Goal: Communication & Community: Answer question/provide support

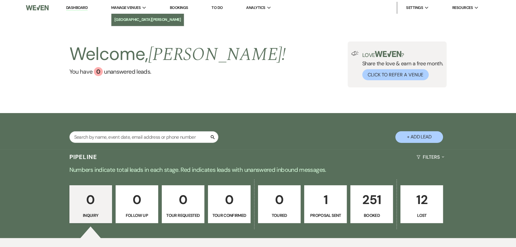
click at [138, 19] on li "[GEOGRAPHIC_DATA][PERSON_NAME]" at bounding box center [147, 20] width 67 height 6
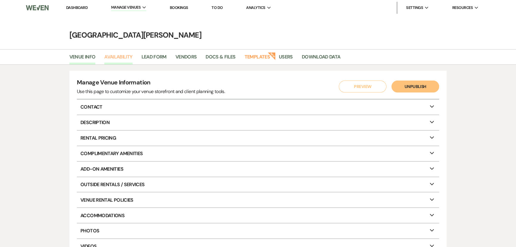
click at [122, 57] on link "Availability" at bounding box center [118, 58] width 28 height 11
select select "3"
select select "2026"
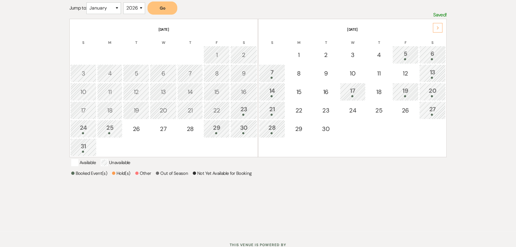
scroll to position [81, 0]
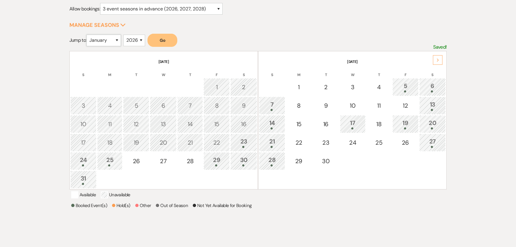
click at [113, 39] on select "January February March April May June July August September October November De…" at bounding box center [103, 41] width 35 height 12
select select "3"
click at [88, 35] on select "January February March April May June July August September October November De…" at bounding box center [103, 41] width 35 height 12
click at [165, 40] on button "Go" at bounding box center [162, 40] width 30 height 13
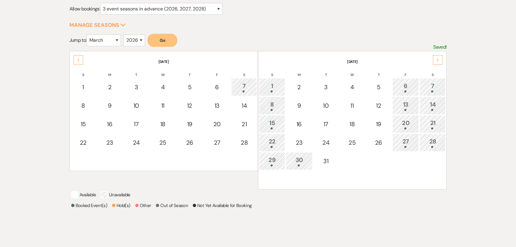
click at [273, 87] on div "1" at bounding box center [272, 86] width 20 height 11
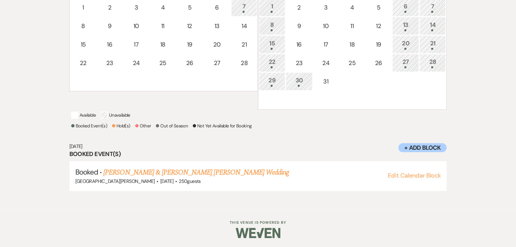
scroll to position [167, 0]
click at [211, 172] on link "[PERSON_NAME] & [PERSON_NAME] [PERSON_NAME] Wedding" at bounding box center [196, 172] width 186 height 11
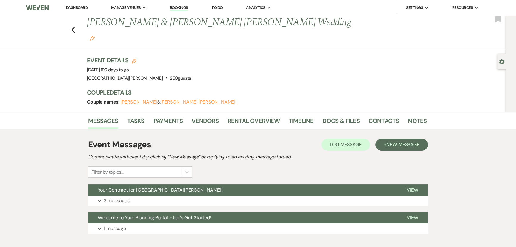
scroll to position [19, 0]
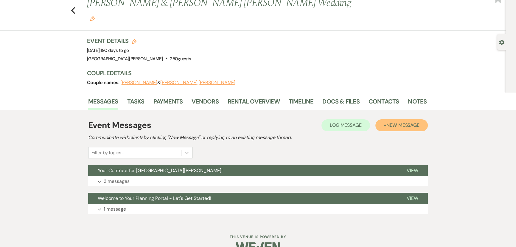
click at [406, 122] on span "New Message" at bounding box center [402, 125] width 33 height 6
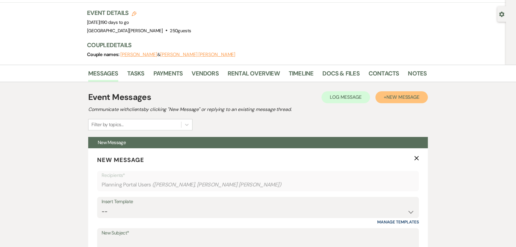
scroll to position [46, 0]
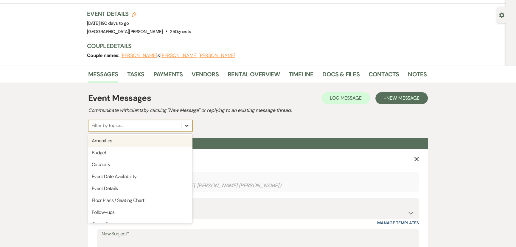
click at [187, 124] on icon at bounding box center [187, 125] width 4 height 2
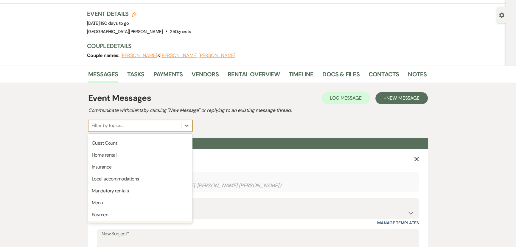
scroll to position [54, 0]
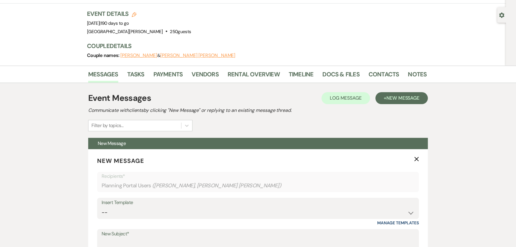
click at [253, 105] on div "Event Messages Log Log Message + New Message Communicate with clients by clicki…" at bounding box center [257, 111] width 339 height 39
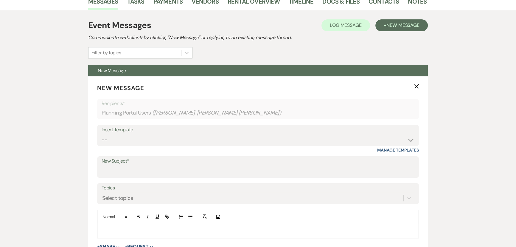
scroll to position [155, 0]
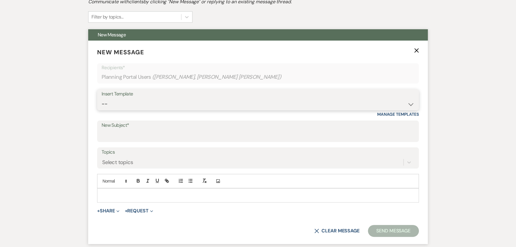
click at [109, 98] on select "-- SVM Initial Inquiry Response SVM Planning Portal Introduction and Booking Pa…" at bounding box center [258, 104] width 313 height 12
select select "5044"
click at [102, 98] on select "-- SVM Initial Inquiry Response SVM Planning Portal Introduction and Booking Pa…" at bounding box center [258, 104] width 313 height 12
type input "Before our first venue meeting!"
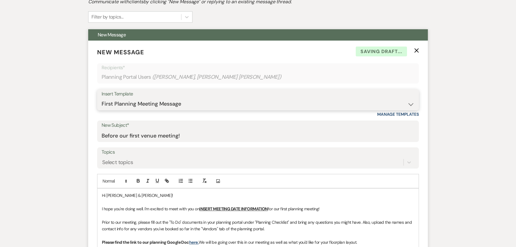
click at [140, 98] on select "-- SVM Initial Inquiry Response SVM Planning Portal Introduction and Booking Pa…" at bounding box center [258, 104] width 313 height 12
select select "5298"
click at [102, 98] on select "-- SVM Initial Inquiry Response SVM Planning Portal Introduction and Booking Pa…" at bounding box center [258, 104] width 313 height 12
type input "Scheduling Your First Planning Meeting"
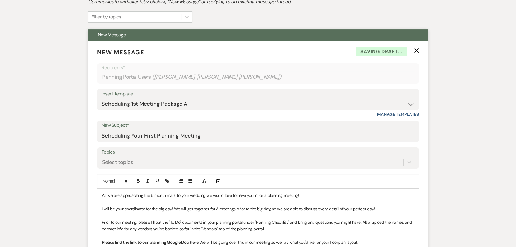
click at [137, 148] on label "Topics" at bounding box center [258, 152] width 313 height 9
click at [103, 158] on input "Topics" at bounding box center [102, 162] width 1 height 8
click at [59, 136] on div "Messages Tasks Payments Vendors Rental Overview Timeline Docs & Files Contacts …" at bounding box center [258, 192] width 516 height 471
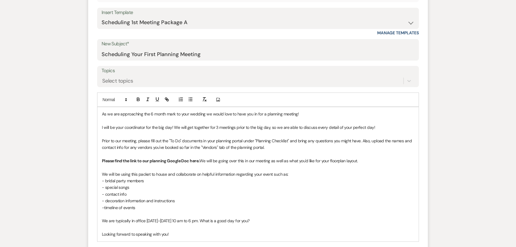
scroll to position [236, 0]
click at [101, 107] on div "As we are approaching the 6 month mark to your wedding we would love to have yo…" at bounding box center [257, 174] width 321 height 134
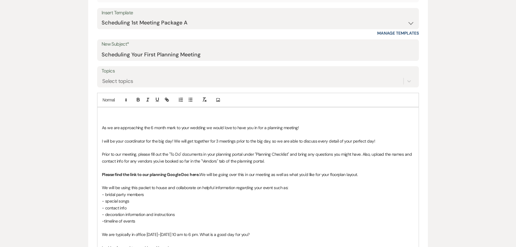
click at [102, 111] on p at bounding box center [258, 114] width 312 height 7
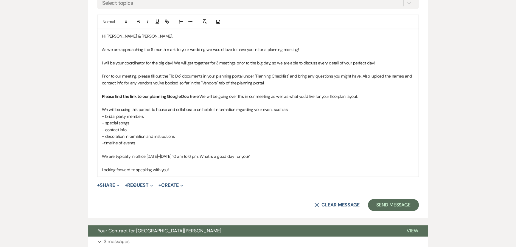
scroll to position [317, 0]
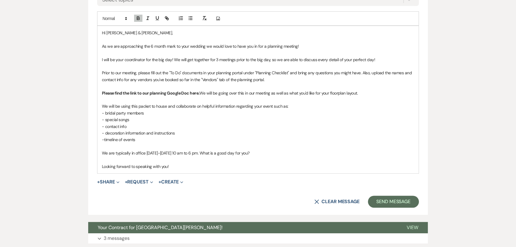
drag, startPoint x: 195, startPoint y: 78, endPoint x: 292, endPoint y: 121, distance: 105.7
click at [292, 130] on p "- decoration information and instructions" at bounding box center [258, 133] width 312 height 7
click at [195, 90] on strong "Please find the link to our planning Google Doc here." at bounding box center [150, 92] width 97 height 5
click at [165, 16] on icon "button" at bounding box center [166, 17] width 2 height 2
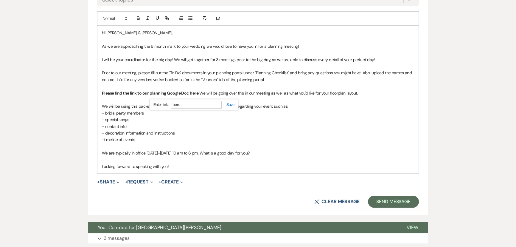
paste input "ttps://[DOMAIN_NAME][URL]"
type input "[URL][DOMAIN_NAME]"
click at [232, 102] on link at bounding box center [228, 104] width 13 height 4
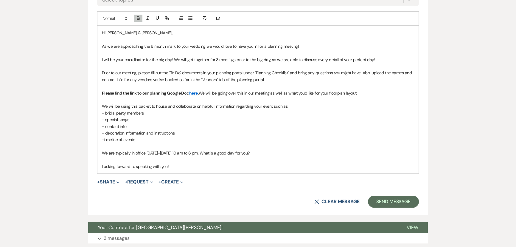
click at [193, 90] on link "here" at bounding box center [193, 92] width 9 height 5
click at [191, 101] on link "[URL][DOMAIN_NAME]" at bounding box center [177, 105] width 38 height 8
click at [317, 136] on p "-timeline of events" at bounding box center [258, 139] width 312 height 7
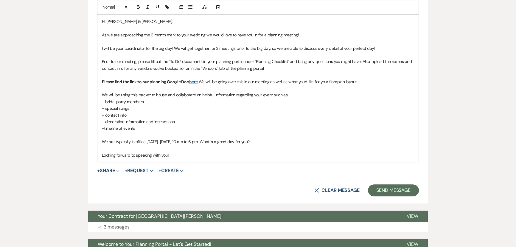
scroll to position [374, 0]
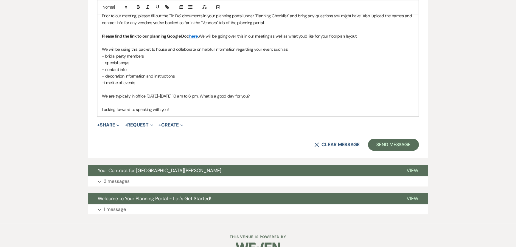
click at [178, 106] on p "Looking forward to speaking with you!" at bounding box center [258, 109] width 312 height 7
click at [393, 138] on button "Send Message" at bounding box center [393, 144] width 51 height 12
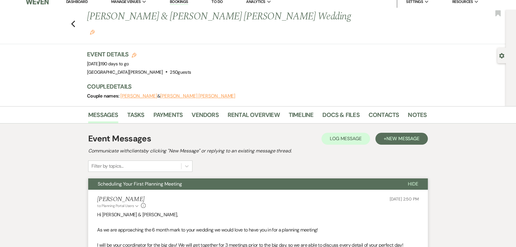
scroll to position [0, 0]
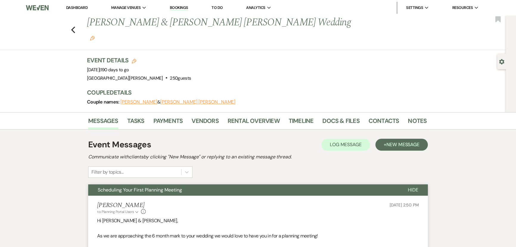
click at [80, 6] on link "Dashboard" at bounding box center [76, 7] width 21 height 5
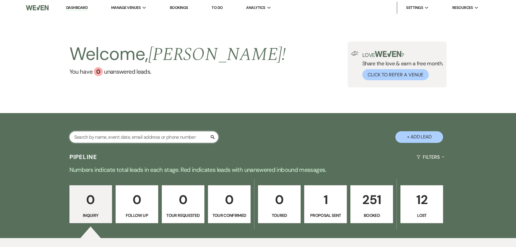
click at [138, 135] on input "text" at bounding box center [143, 137] width 149 height 12
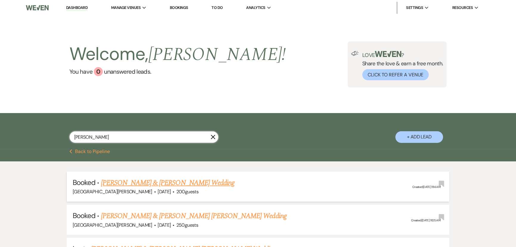
type input "[PERSON_NAME]"
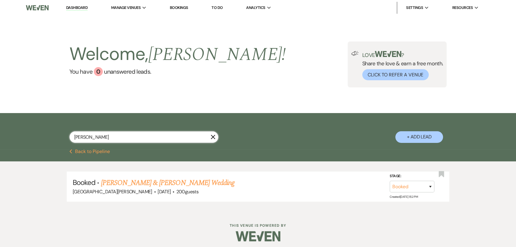
scroll to position [3, 0]
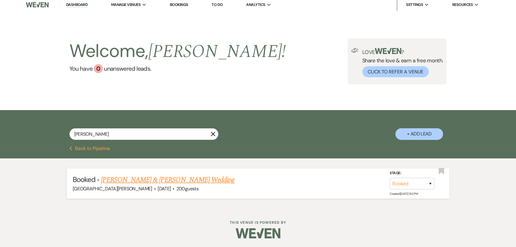
click at [208, 179] on link "[PERSON_NAME] & [PERSON_NAME] Wedding" at bounding box center [167, 179] width 133 height 11
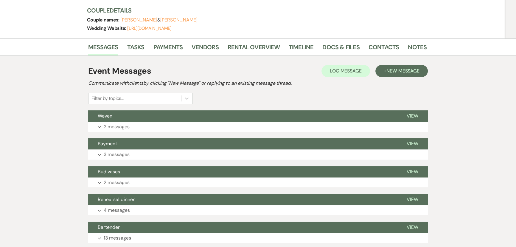
scroll to position [81, 0]
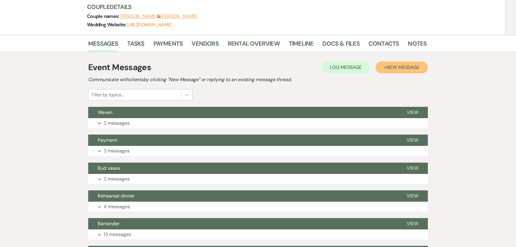
click at [395, 65] on span "New Message" at bounding box center [402, 67] width 33 height 6
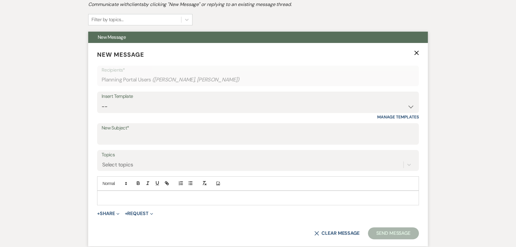
scroll to position [162, 0]
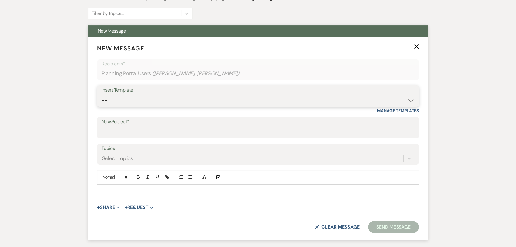
click at [200, 96] on select "-- SVM Initial Inquiry Response SVM Planning Portal Introduction and Booking Pa…" at bounding box center [258, 100] width 313 height 12
select select "5298"
click at [102, 94] on select "-- SVM Initial Inquiry Response SVM Planning Portal Introduction and Booking Pa…" at bounding box center [258, 100] width 313 height 12
type input "Scheduling Your First Planning Meeting"
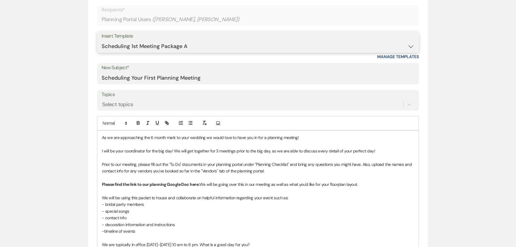
scroll to position [216, 0]
click at [99, 137] on div "As we are approaching the 6 month mark to your wedding we would love to have yo…" at bounding box center [257, 197] width 321 height 134
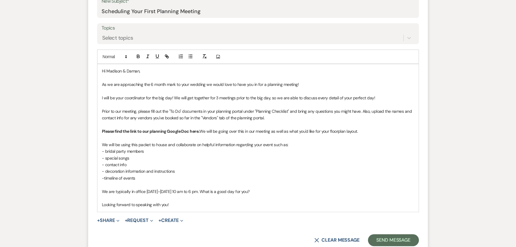
scroll to position [298, 0]
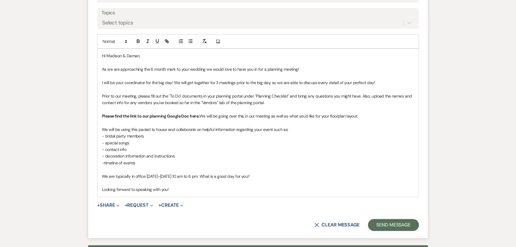
click at [191, 115] on strong "Please find the link to our planning Google Doc here." at bounding box center [150, 115] width 97 height 5
click at [167, 39] on icon "button" at bounding box center [166, 40] width 5 height 5
paste input "ttps://[DOMAIN_NAME][URL]"
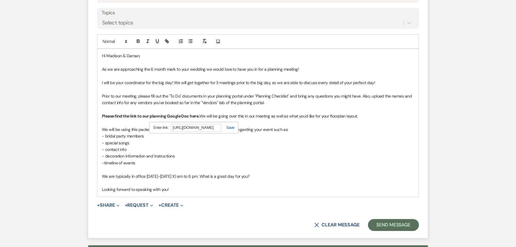
type input "[URL][DOMAIN_NAME]"
click at [230, 129] on div "[URL][DOMAIN_NAME]" at bounding box center [193, 128] width 89 height 12
click at [230, 127] on link at bounding box center [228, 127] width 13 height 4
click at [192, 116] on link "here" at bounding box center [193, 115] width 9 height 5
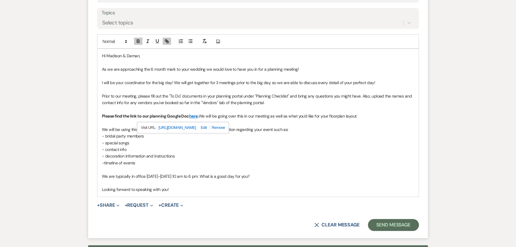
click at [196, 125] on link "[URL][DOMAIN_NAME]" at bounding box center [177, 128] width 38 height 8
click at [344, 144] on p "- special songs" at bounding box center [258, 142] width 312 height 7
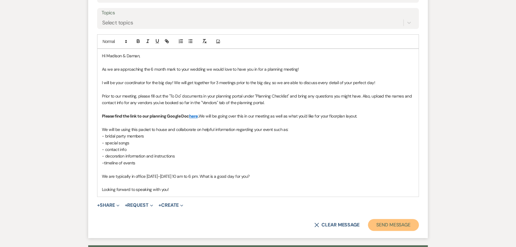
click at [392, 223] on button "Send Message" at bounding box center [393, 225] width 51 height 12
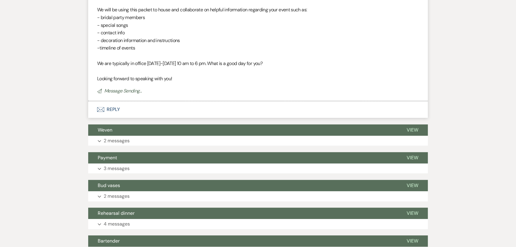
scroll to position [77, 0]
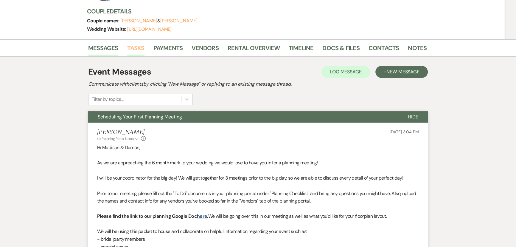
click at [133, 50] on link "Tasks" at bounding box center [135, 49] width 17 height 13
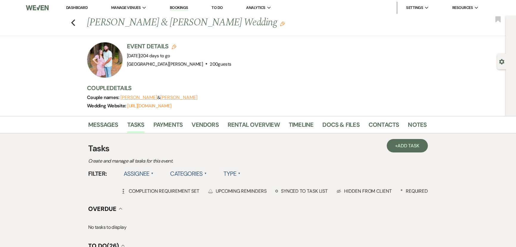
click at [502, 63] on use "button" at bounding box center [501, 61] width 5 height 5
select select "12"
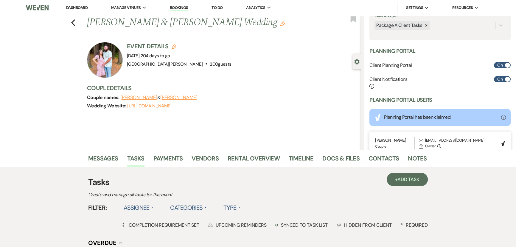
click at [75, 8] on link "Dashboard" at bounding box center [76, 7] width 21 height 5
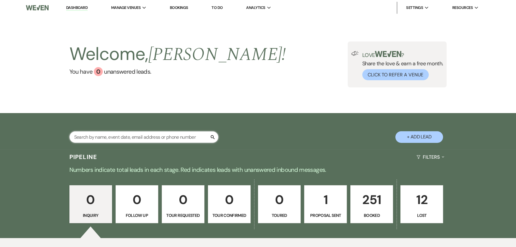
click at [116, 135] on input "text" at bounding box center [143, 137] width 149 height 12
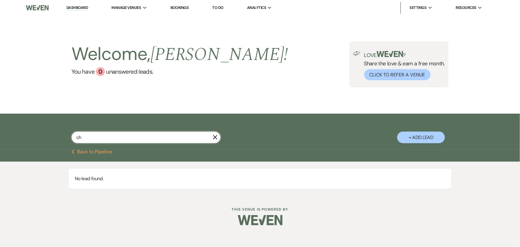
type input "cha"
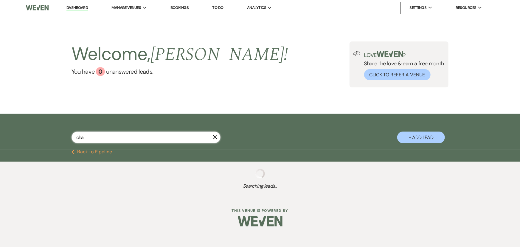
select select "8"
select select "4"
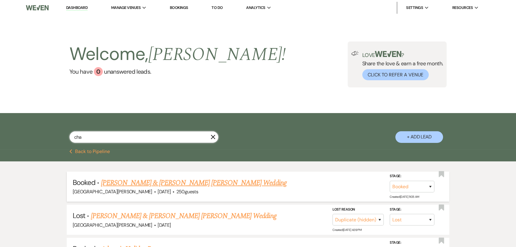
type input "cha"
click at [200, 183] on link "[PERSON_NAME] & [PERSON_NAME] [PERSON_NAME] Wedding" at bounding box center [194, 182] width 186 height 11
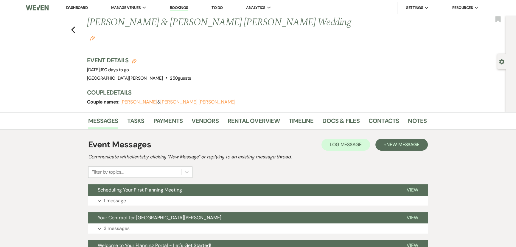
click at [494, 62] on div "Previous [PERSON_NAME] & [PERSON_NAME] [PERSON_NAME] Wedding Edit Bookmark Gear…" at bounding box center [253, 63] width 506 height 96
click at [501, 63] on use "button" at bounding box center [501, 61] width 5 height 5
select select "12"
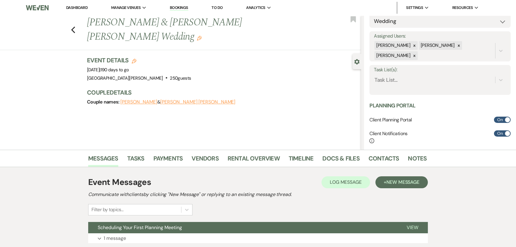
scroll to position [54, 0]
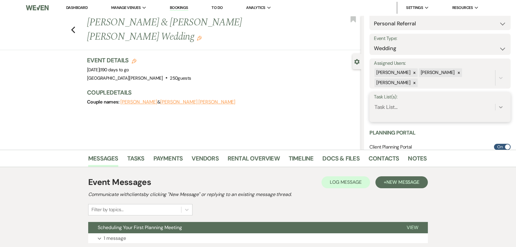
click at [498, 105] on icon at bounding box center [501, 107] width 6 height 6
click at [420, 123] on div "Package A Client Tasks" at bounding box center [440, 122] width 132 height 12
click at [487, 106] on button "Save" at bounding box center [496, 107] width 30 height 12
click at [137, 157] on link "Tasks" at bounding box center [135, 159] width 17 height 13
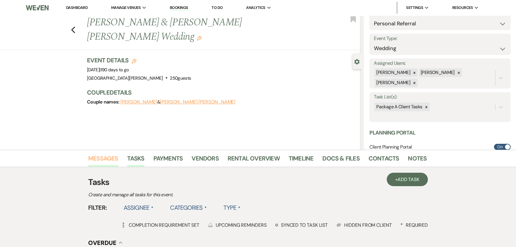
drag, startPoint x: 111, startPoint y: 155, endPoint x: 116, endPoint y: 157, distance: 5.5
click at [111, 155] on link "Messages" at bounding box center [103, 159] width 30 height 13
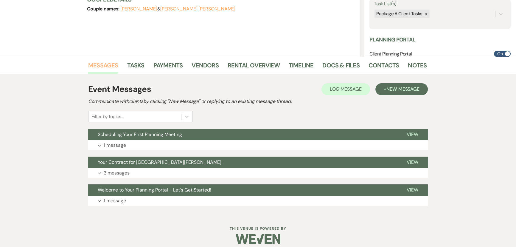
scroll to position [98, 0]
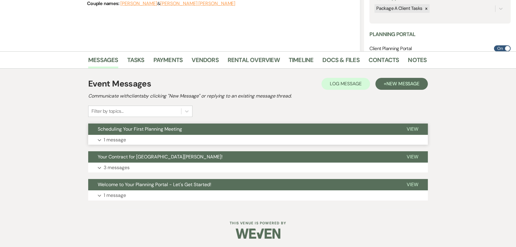
click at [116, 138] on p "1 message" at bounding box center [115, 140] width 22 height 8
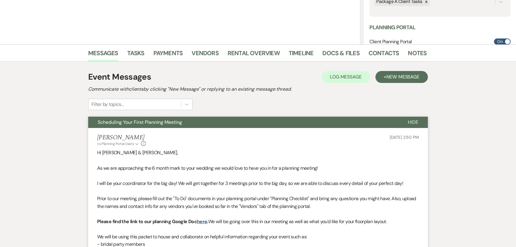
scroll to position [0, 0]
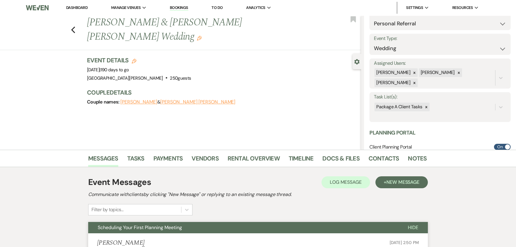
click at [82, 8] on link "Dashboard" at bounding box center [76, 7] width 21 height 5
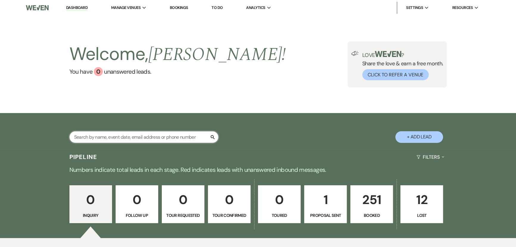
click at [129, 137] on input "text" at bounding box center [143, 137] width 149 height 12
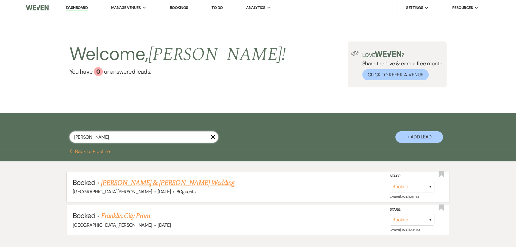
type input "[PERSON_NAME]"
click at [185, 183] on link "[PERSON_NAME] & [PERSON_NAME] Wedding" at bounding box center [167, 182] width 133 height 11
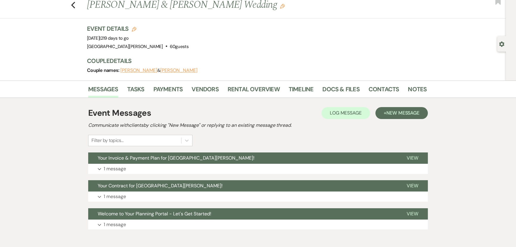
scroll to position [27, 0]
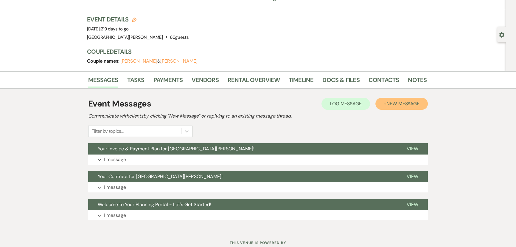
click at [406, 103] on span "New Message" at bounding box center [402, 103] width 33 height 6
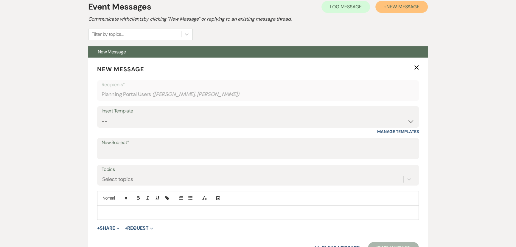
scroll to position [135, 0]
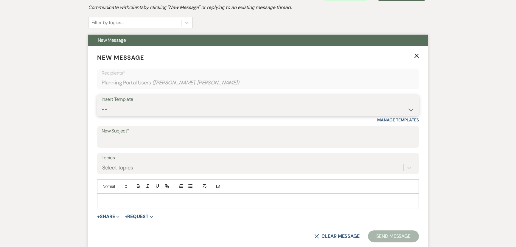
click at [185, 108] on select "-- SVM Initial Inquiry Response SVM Planning Portal Introduction and Booking Pa…" at bounding box center [258, 110] width 313 height 12
select select "5298"
click at [102, 104] on select "-- SVM Initial Inquiry Response SVM Planning Portal Introduction and Booking Pa…" at bounding box center [258, 110] width 313 height 12
type input "Scheduling Your First Planning Meeting"
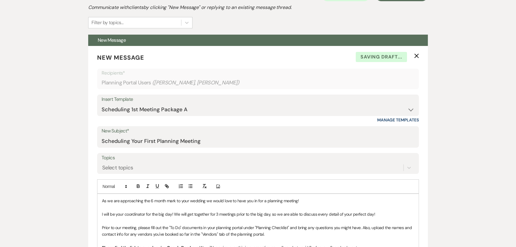
click at [469, 58] on div "Messages Tasks Payments Vendors Rental Overview Timeline Docs & Files Contacts …" at bounding box center [258, 212] width 516 height 499
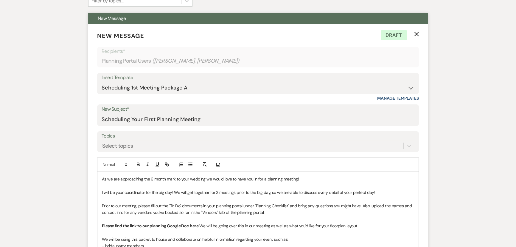
scroll to position [244, 0]
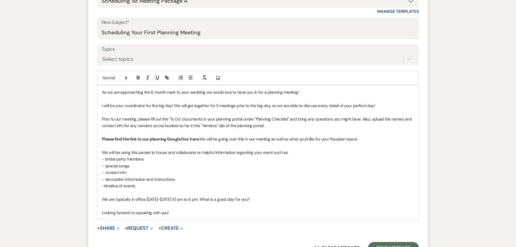
click at [102, 92] on p "As we are approaching the 6 month mark to your wedding we would love to have yo…" at bounding box center [258, 92] width 312 height 7
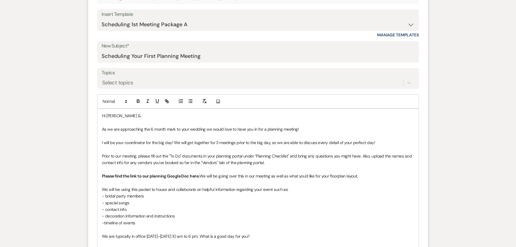
scroll to position [298, 0]
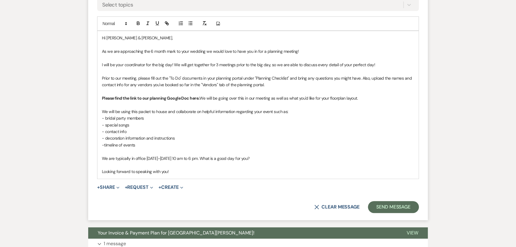
click at [194, 97] on strong "Please find the link to our planning Google Doc here." at bounding box center [150, 97] width 97 height 5
click at [166, 24] on icon "button" at bounding box center [167, 24] width 2 height 2
paste input "ttps://[DOMAIN_NAME][URL]"
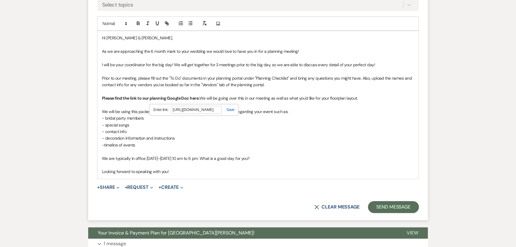
type input "[URL][DOMAIN_NAME]"
click at [230, 110] on link at bounding box center [228, 109] width 13 height 4
click at [191, 98] on link "here" at bounding box center [193, 97] width 9 height 5
click at [193, 110] on link "[URL][DOMAIN_NAME]" at bounding box center [177, 110] width 38 height 8
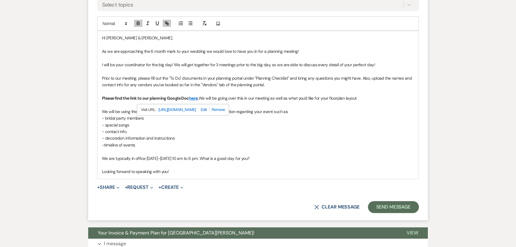
click at [300, 142] on p "-timeline of events" at bounding box center [258, 144] width 312 height 7
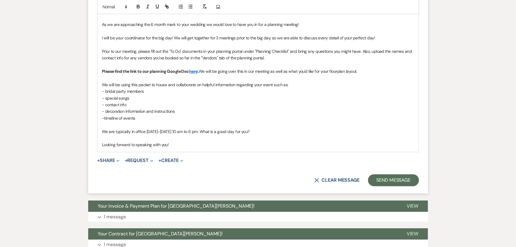
scroll to position [352, 0]
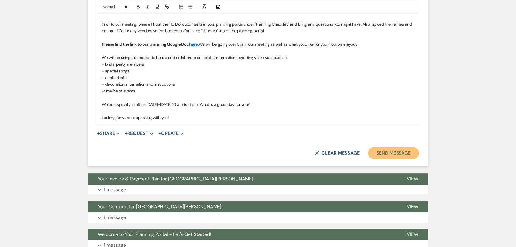
click at [400, 152] on button "Send Message" at bounding box center [393, 153] width 51 height 12
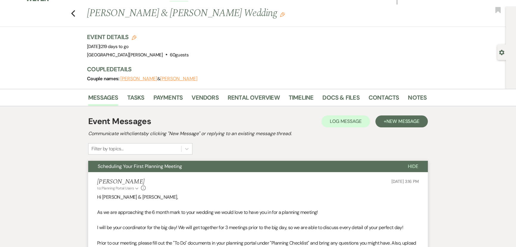
scroll to position [0, 0]
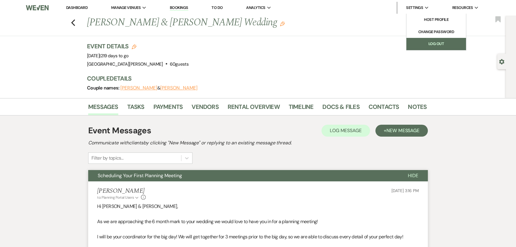
click at [431, 42] on link "Log Out" at bounding box center [436, 44] width 60 height 12
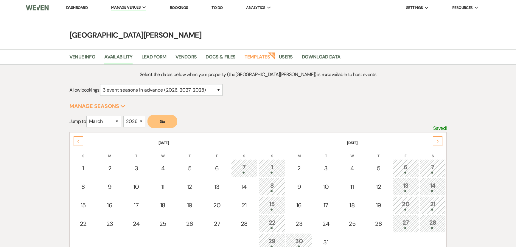
select select "3"
select select "2026"
click at [81, 8] on link "Dashboard" at bounding box center [76, 7] width 21 height 5
